Goal: Task Accomplishment & Management: Manage account settings

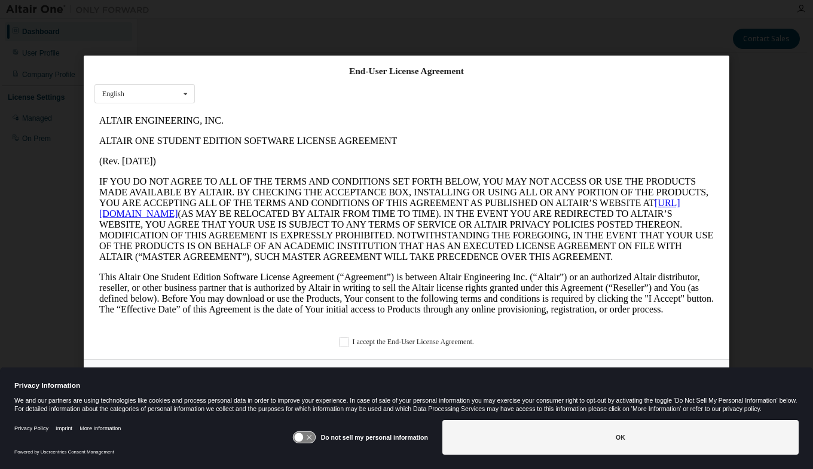
click at [314, 439] on icon at bounding box center [304, 437] width 22 height 11
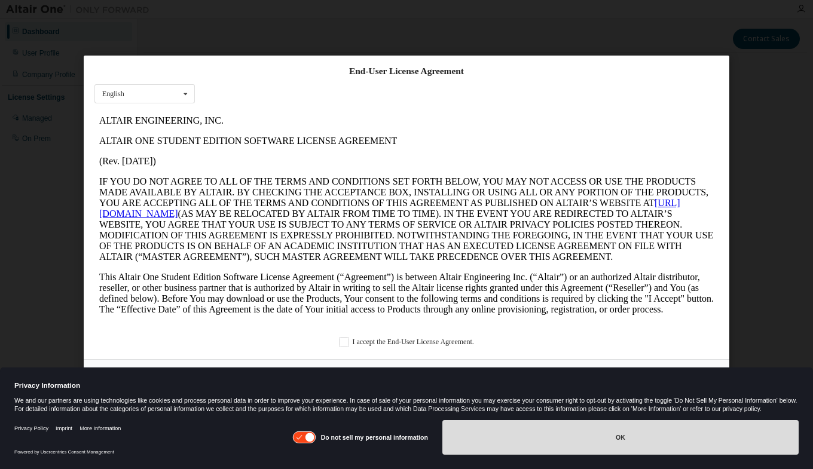
click at [534, 441] on button "OK" at bounding box center [620, 437] width 356 height 35
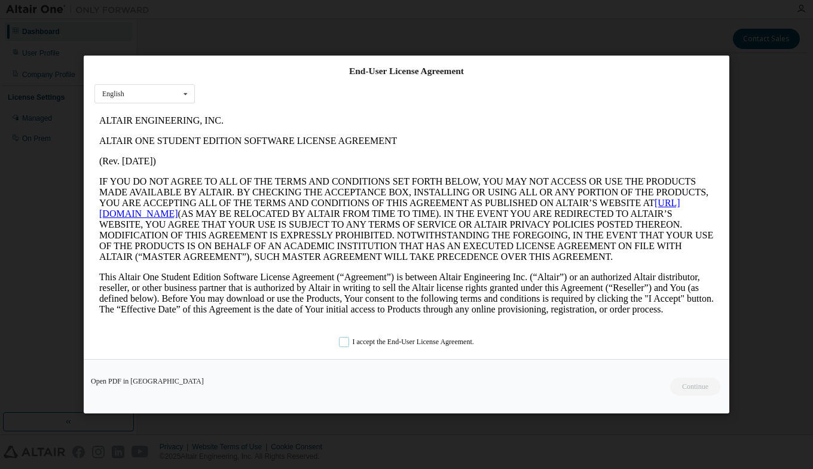
click at [437, 339] on label "I accept the End-User License Agreement." at bounding box center [406, 342] width 135 height 10
click at [688, 388] on button "Continue" at bounding box center [694, 387] width 51 height 18
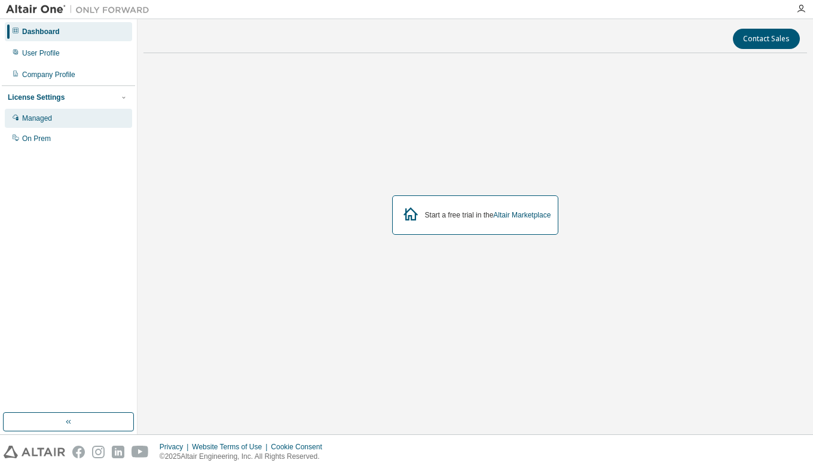
click at [46, 120] on div "Managed" at bounding box center [37, 119] width 30 height 10
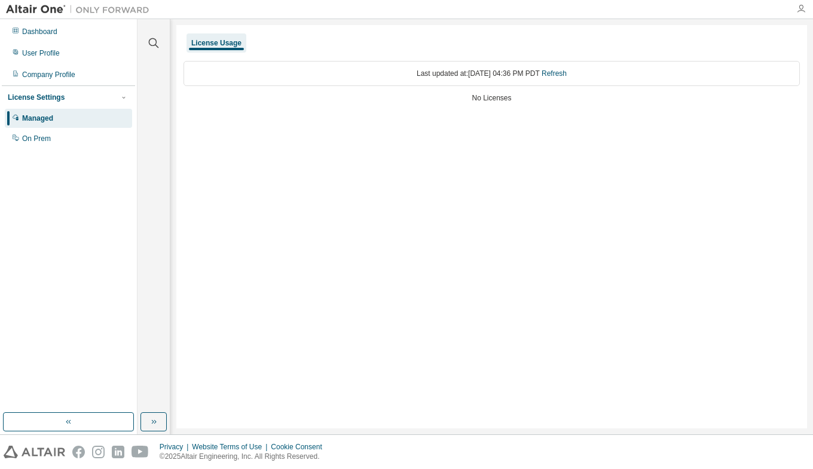
click at [797, 10] on icon "button" at bounding box center [801, 9] width 10 height 10
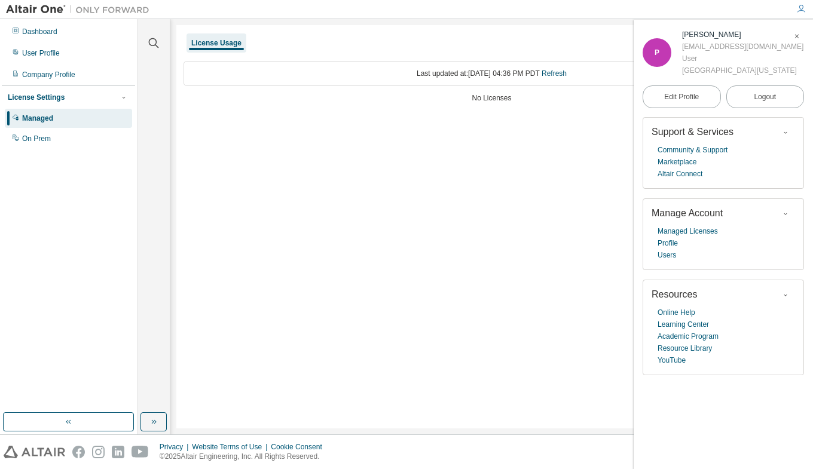
click at [795, 36] on icon "button" at bounding box center [796, 36] width 7 height 7
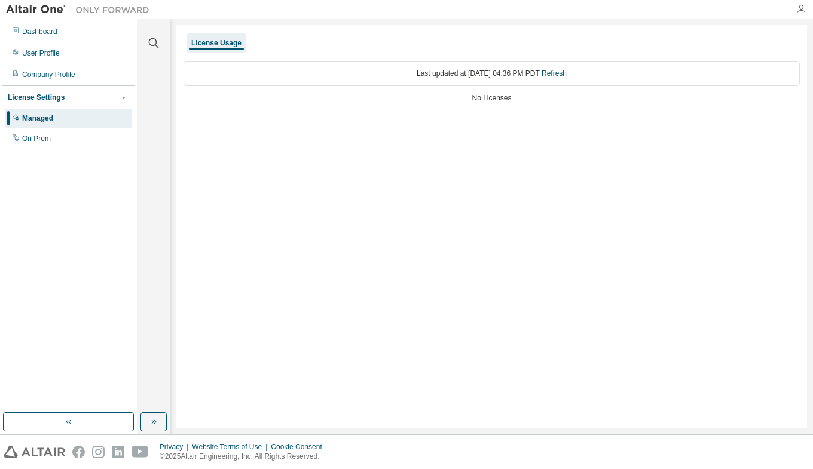
click at [802, 9] on icon "button" at bounding box center [801, 9] width 10 height 10
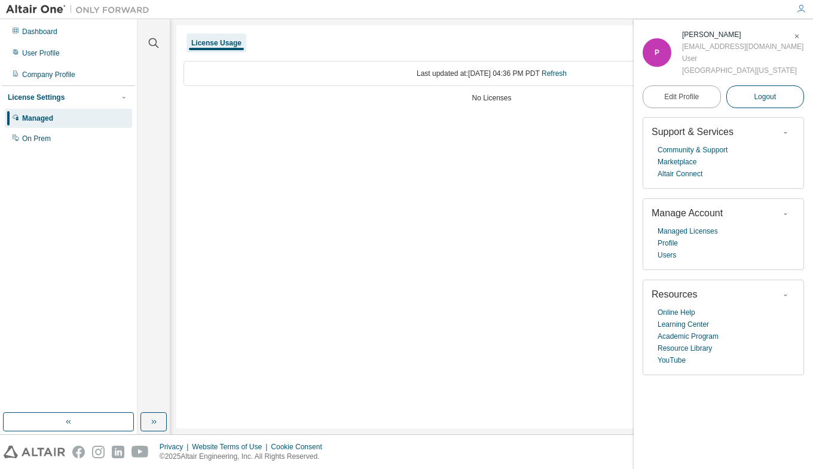
click at [772, 97] on span "Logout" at bounding box center [764, 97] width 22 height 12
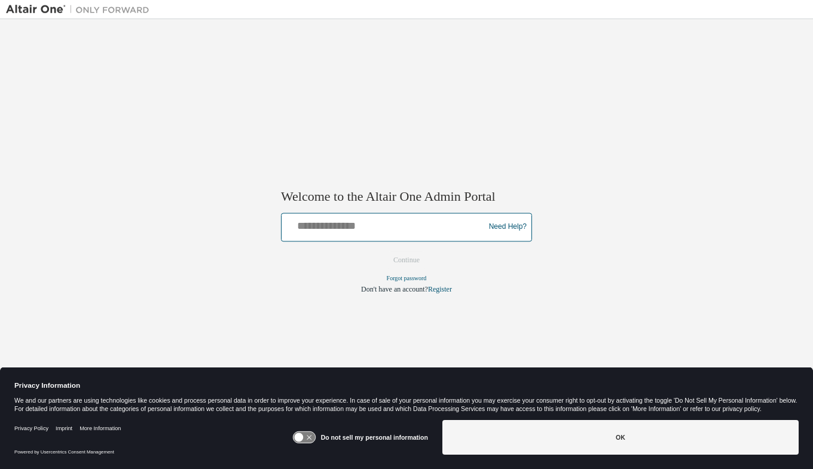
click at [362, 228] on input "text" at bounding box center [384, 224] width 197 height 17
type input "**********"
click at [409, 260] on button "Continue" at bounding box center [406, 260] width 51 height 18
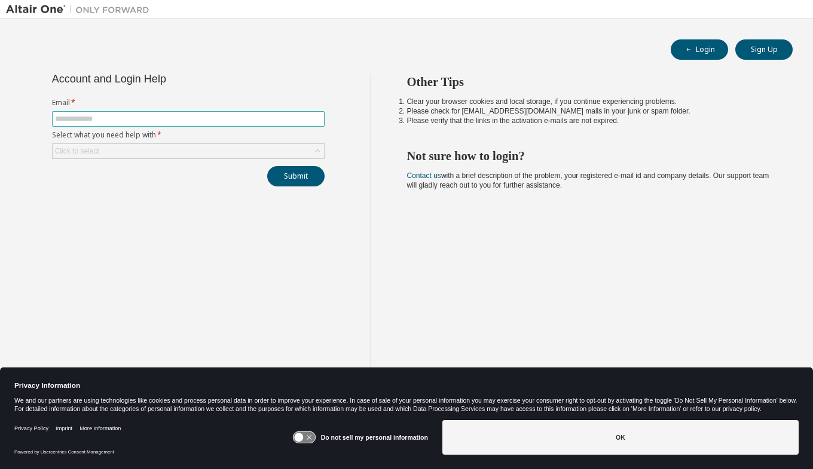
click at [160, 121] on input "text" at bounding box center [188, 119] width 266 height 10
type input "**********"
click at [315, 437] on icon at bounding box center [304, 437] width 22 height 11
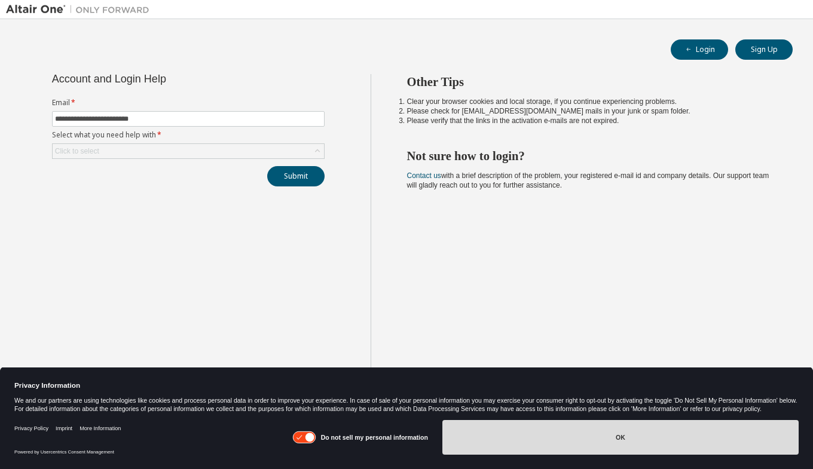
click at [535, 440] on button "OK" at bounding box center [620, 437] width 356 height 35
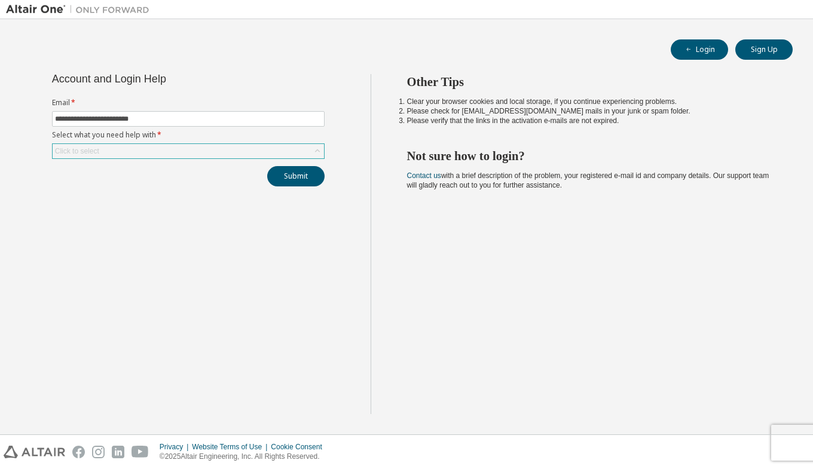
click at [156, 149] on div "Click to select" at bounding box center [188, 151] width 271 height 14
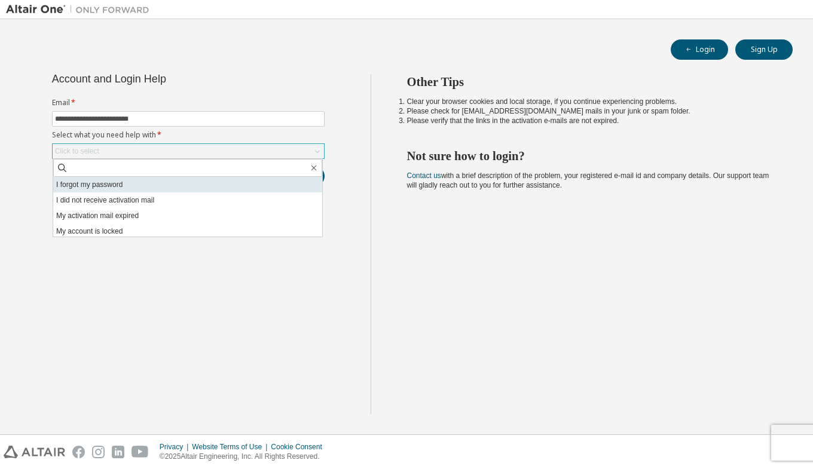
click at [127, 188] on li "I forgot my password" at bounding box center [187, 185] width 269 height 16
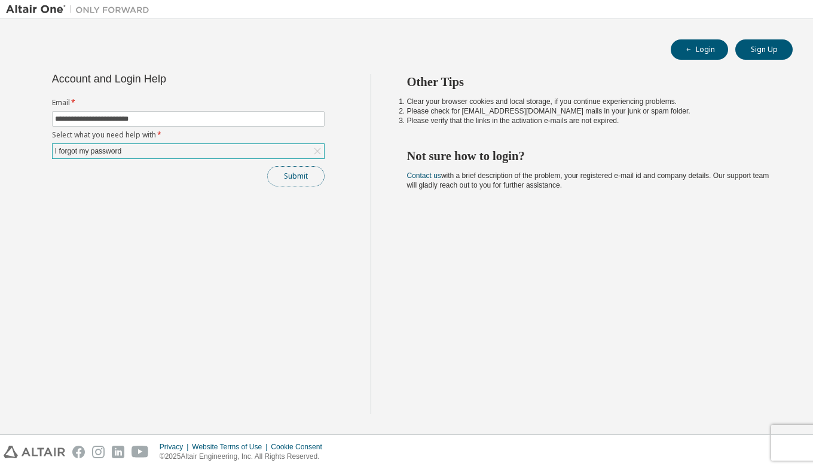
click at [304, 177] on button "Submit" at bounding box center [295, 176] width 57 height 20
click at [304, 178] on button "Submit" at bounding box center [295, 176] width 57 height 20
click at [316, 180] on button "Submit" at bounding box center [295, 176] width 57 height 20
